Goal: Task Accomplishment & Management: Manage account settings

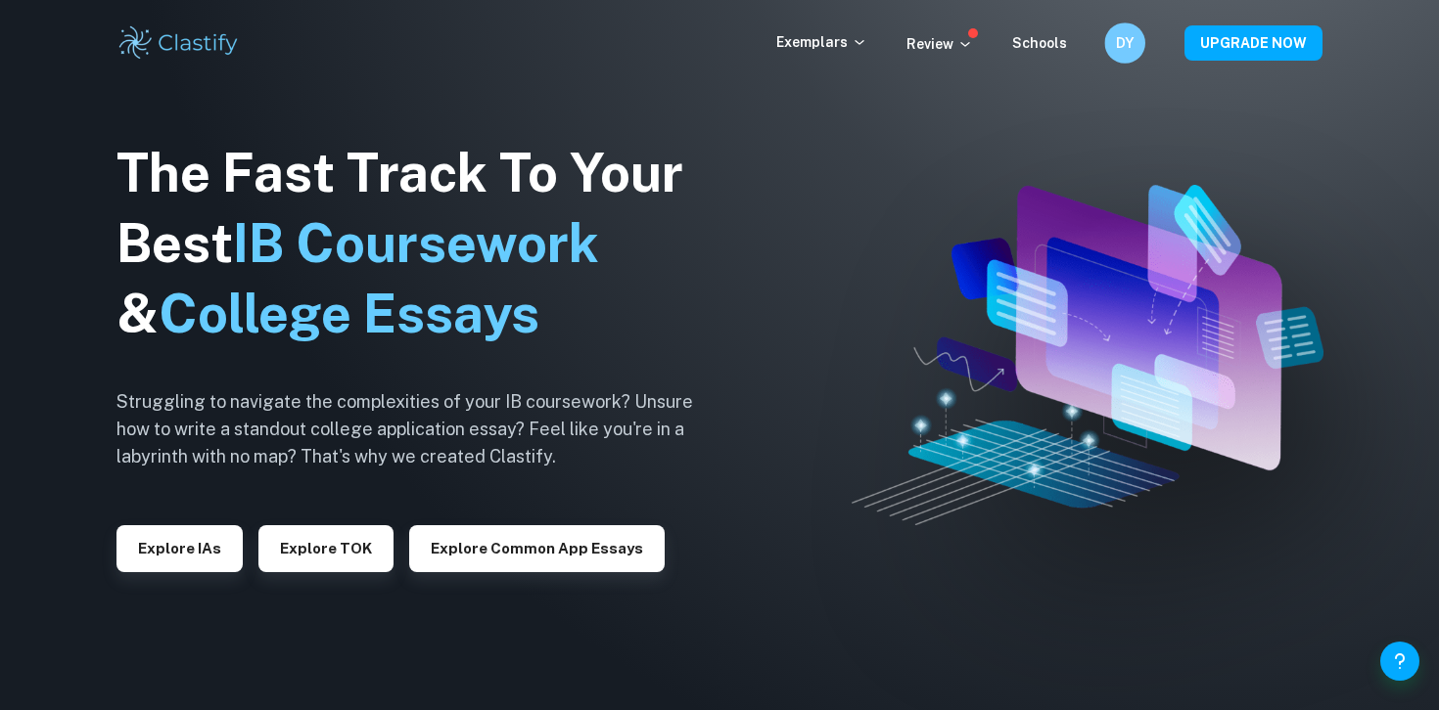
click at [1123, 47] on h6 "DY" at bounding box center [1124, 43] width 23 height 23
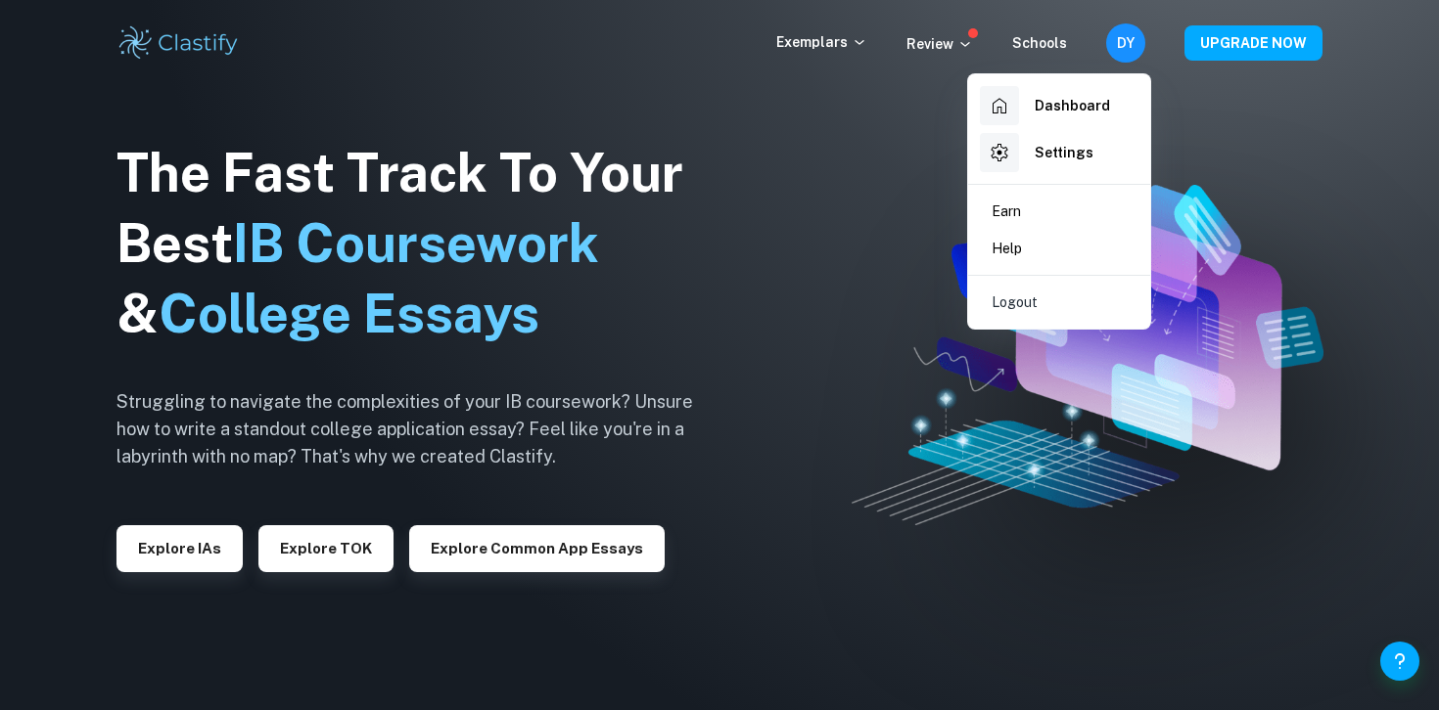
click at [1200, 158] on div at bounding box center [719, 355] width 1439 height 710
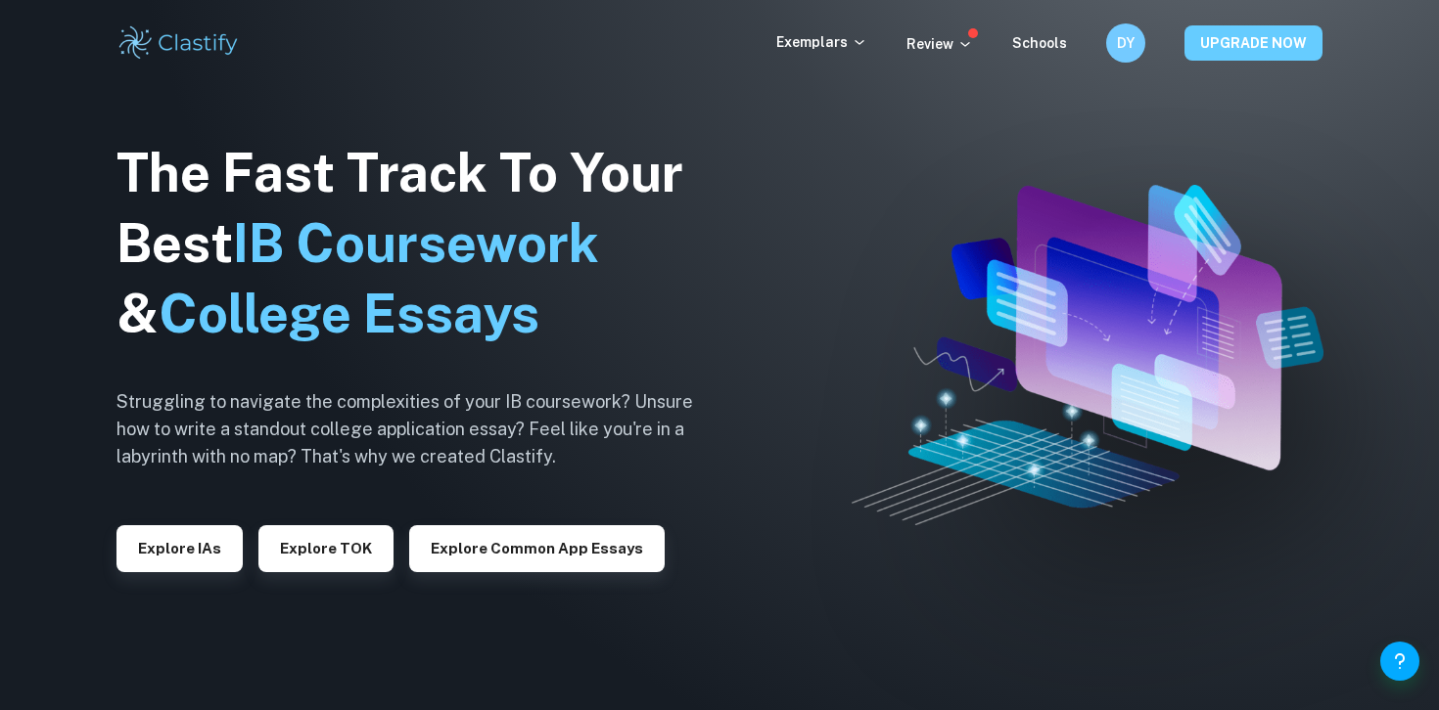
click at [1239, 57] on button "UPGRADE NOW" at bounding box center [1253, 42] width 138 height 35
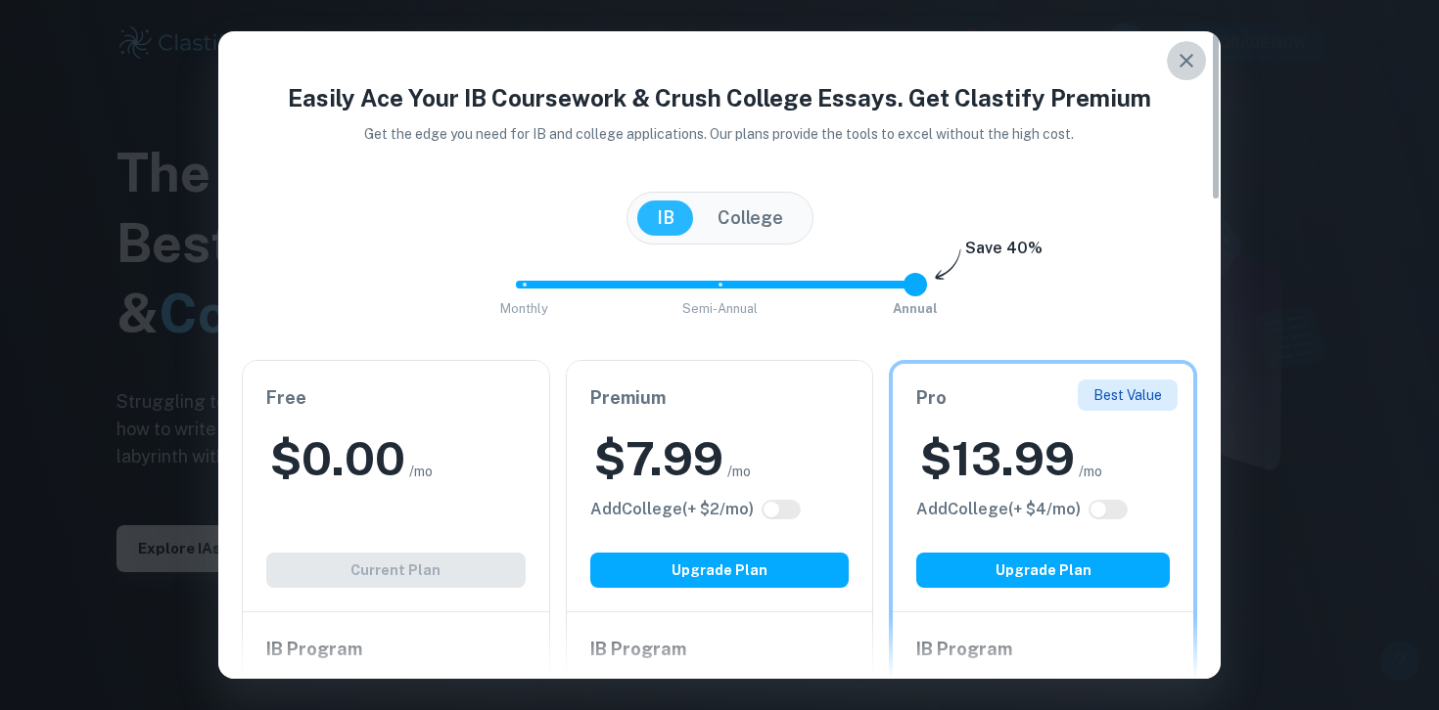
click at [1179, 61] on icon "button" at bounding box center [1185, 60] width 23 height 23
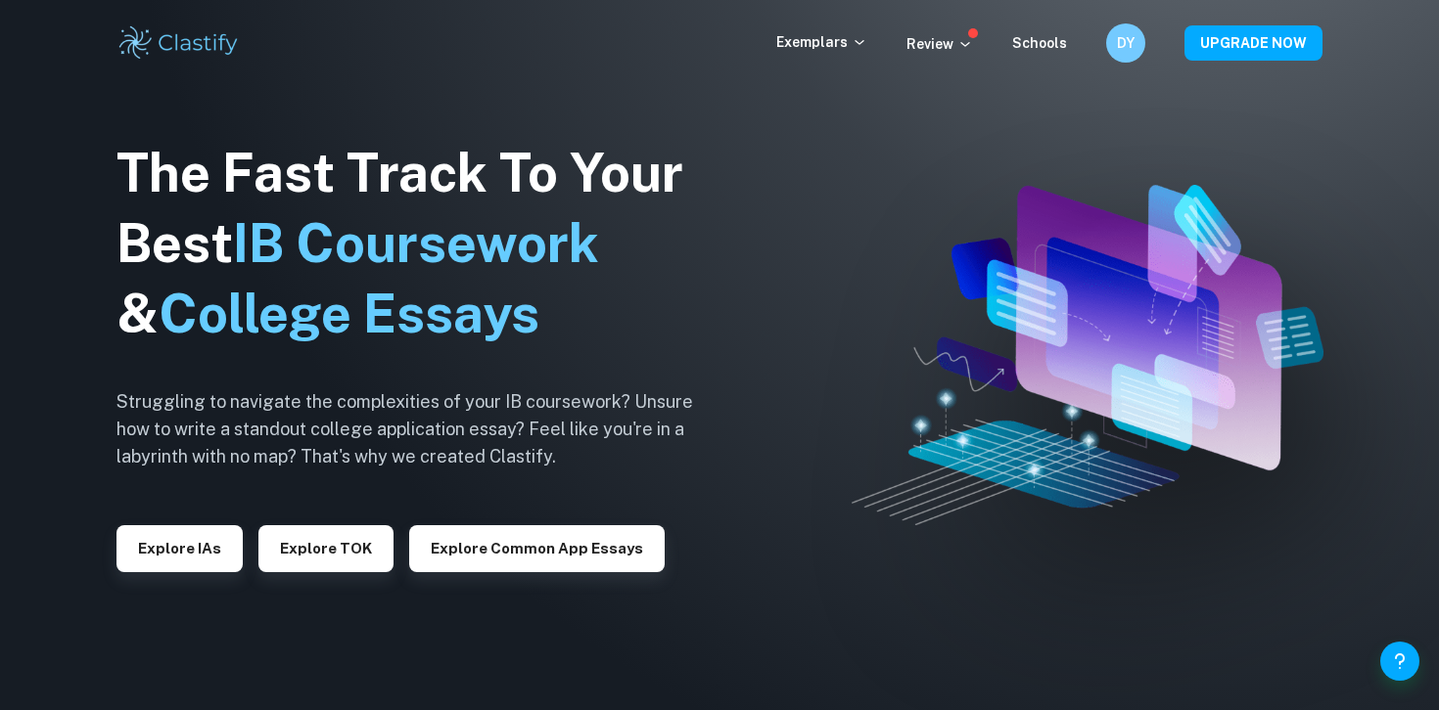
scroll to position [41, 0]
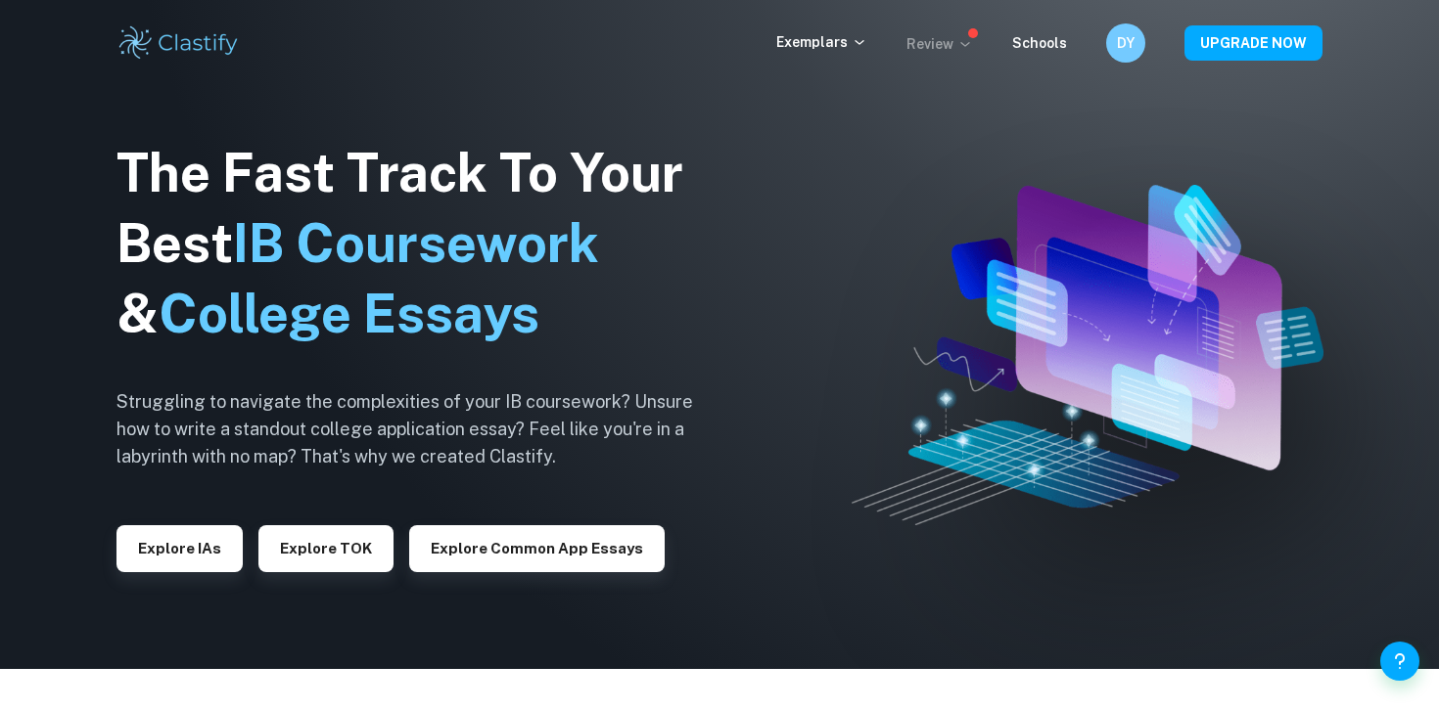
click at [971, 40] on icon at bounding box center [965, 44] width 16 height 16
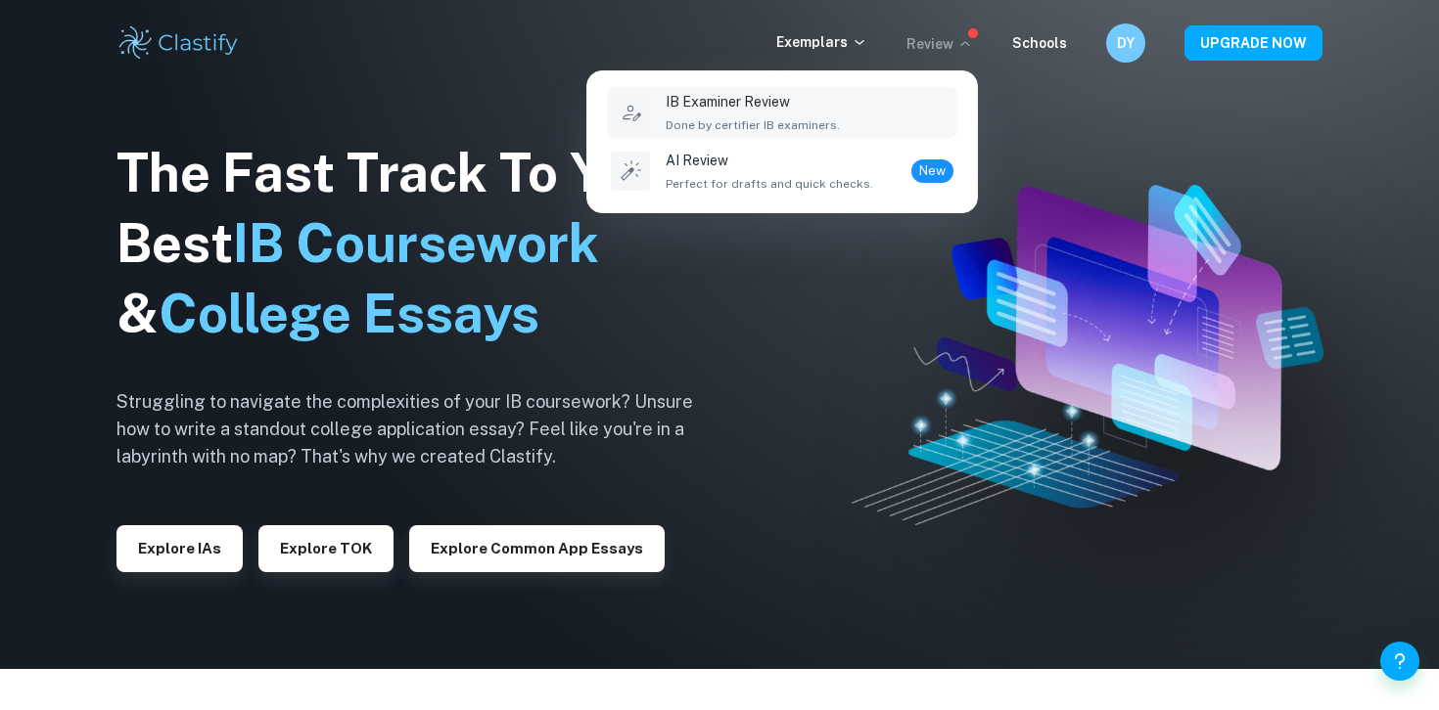
click at [879, 116] on div "IB Examiner Review Done by certifier IB examiners." at bounding box center [809, 112] width 288 height 43
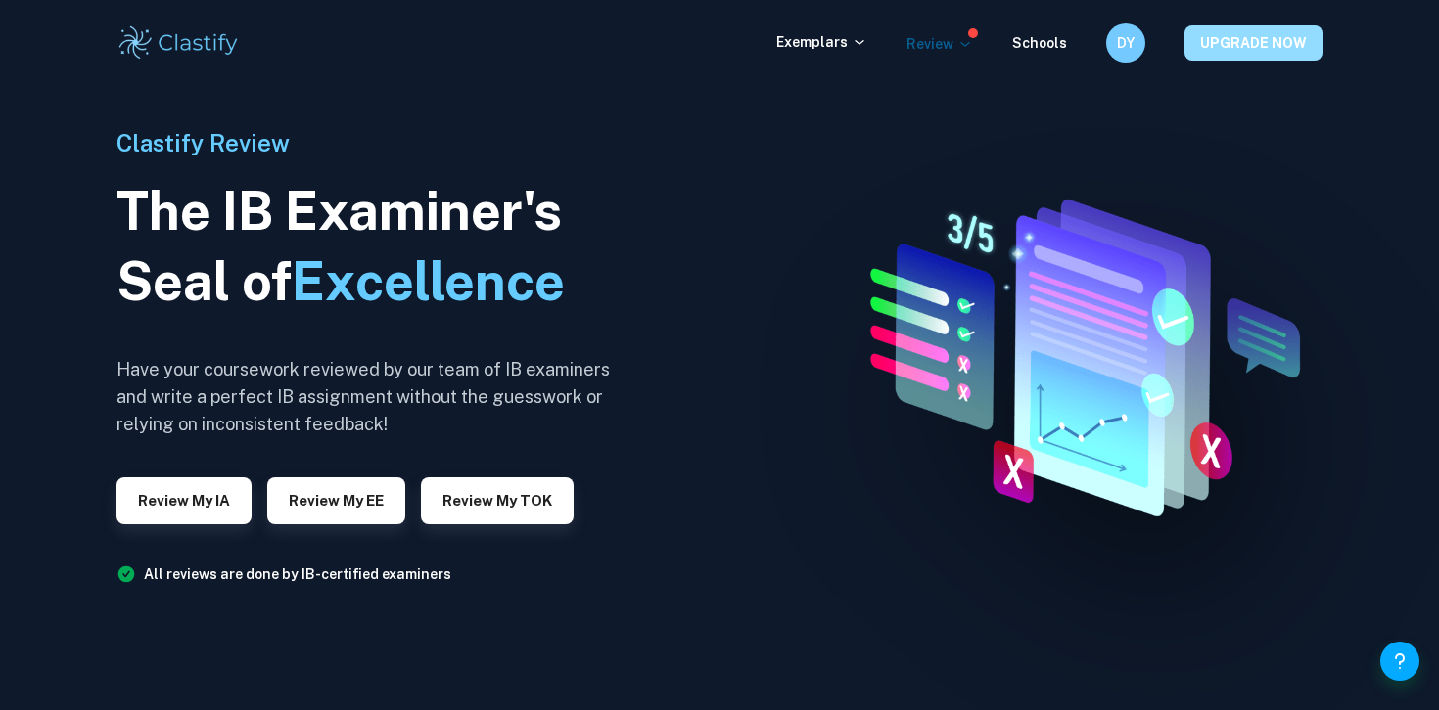
click at [1276, 40] on button "UPGRADE NOW" at bounding box center [1253, 42] width 138 height 35
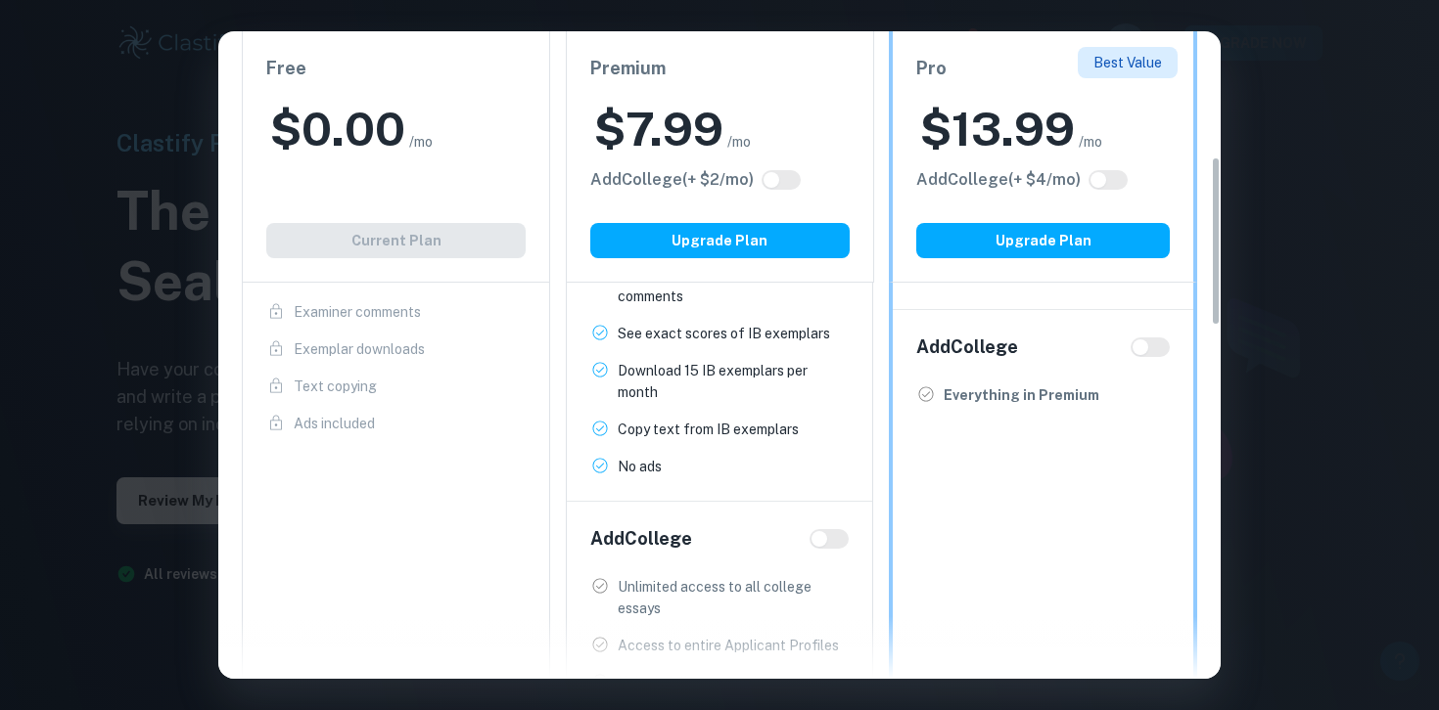
scroll to position [478, 0]
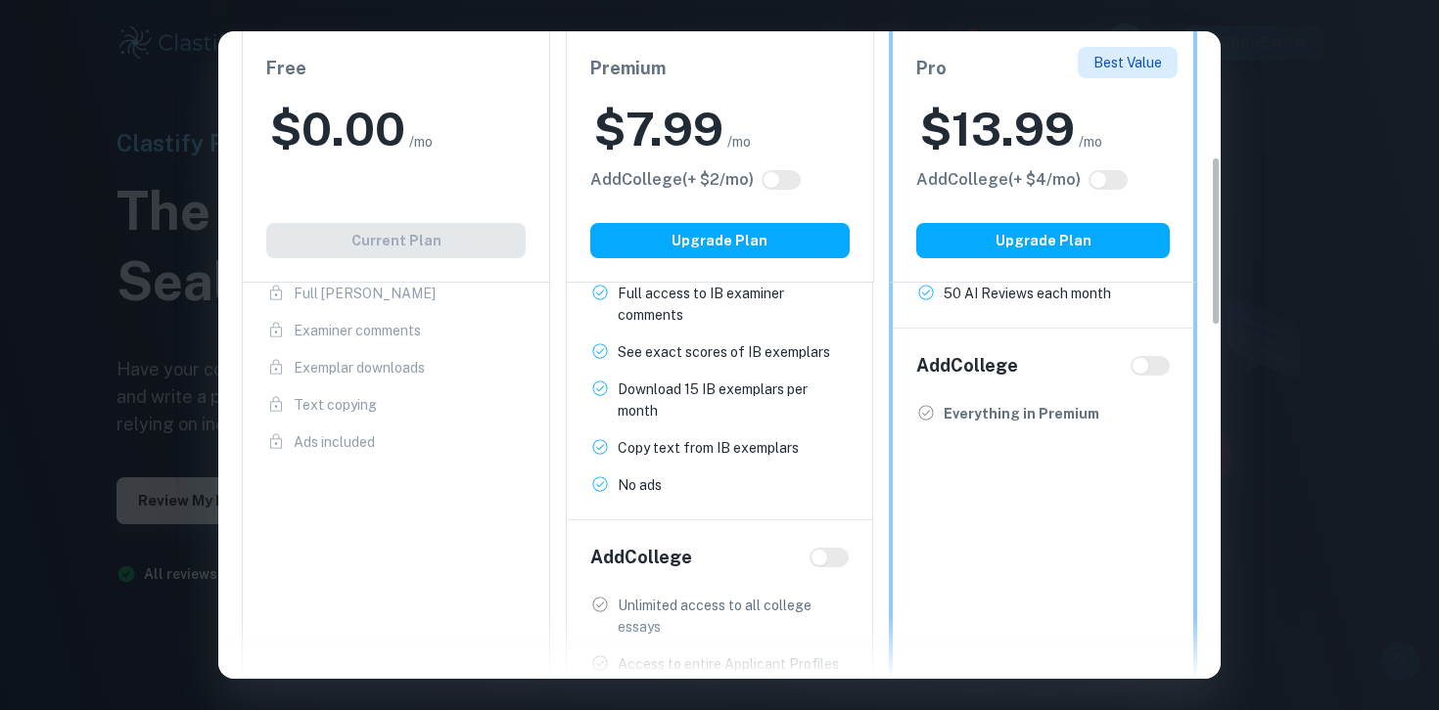
click at [1145, 355] on div "Add College" at bounding box center [1042, 365] width 253 height 27
click at [1144, 368] on input "checkbox" at bounding box center [1140, 366] width 47 height 16
checkbox input "true"
click at [1143, 368] on input "checkbox" at bounding box center [1159, 366] width 47 height 16
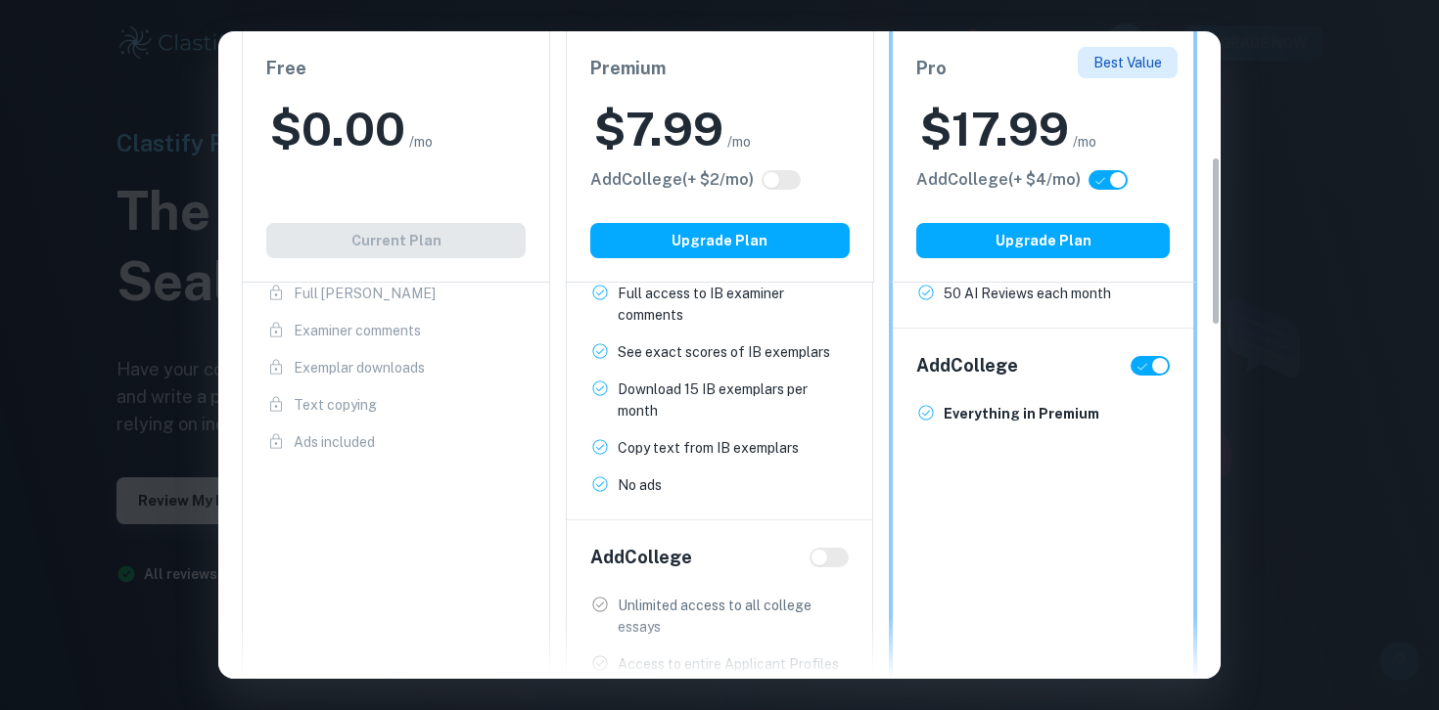
checkbox input "false"
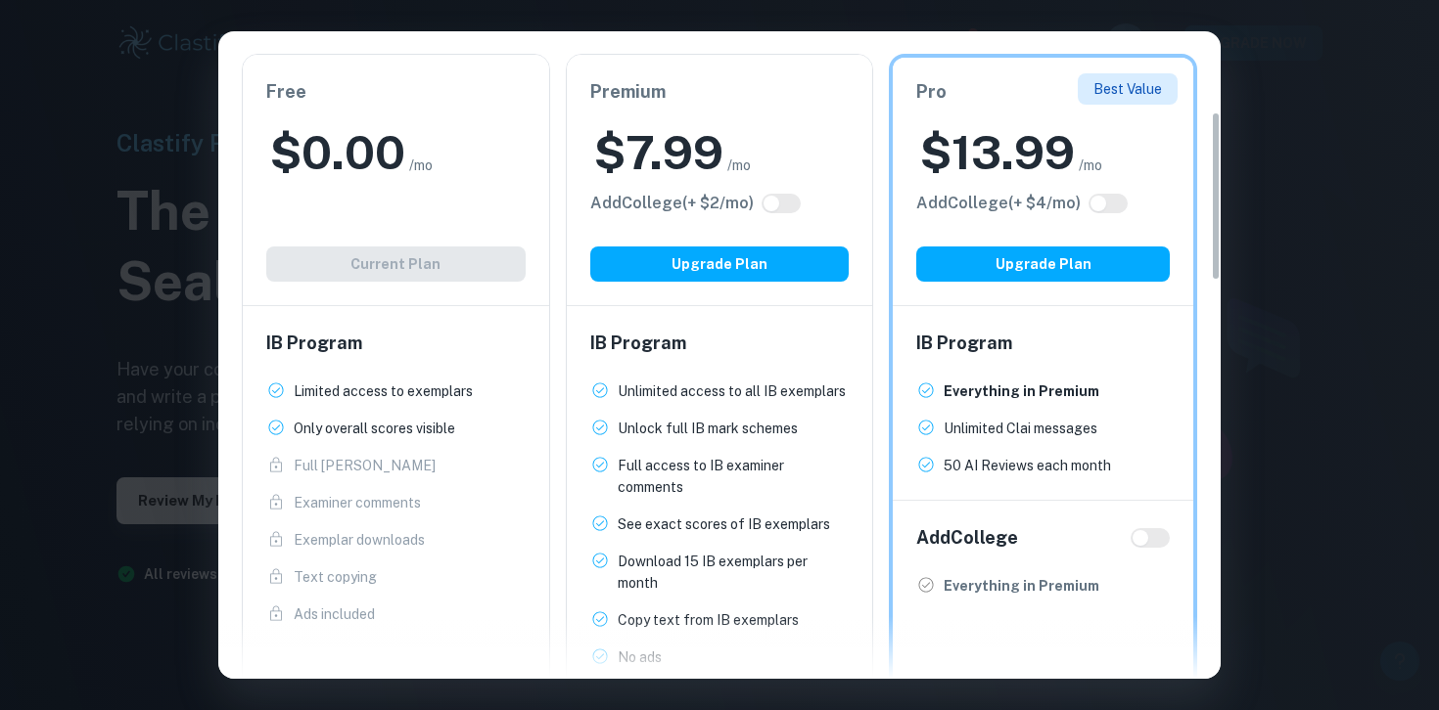
scroll to position [302, 0]
